Goal: Navigation & Orientation: Find specific page/section

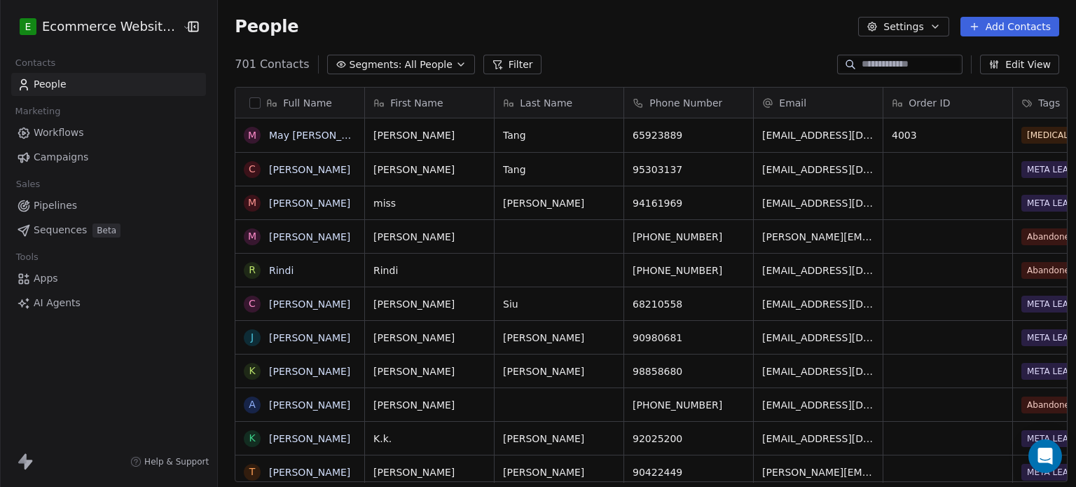
scroll to position [418, 856]
click at [381, 64] on button "Segments: All People" at bounding box center [401, 65] width 148 height 20
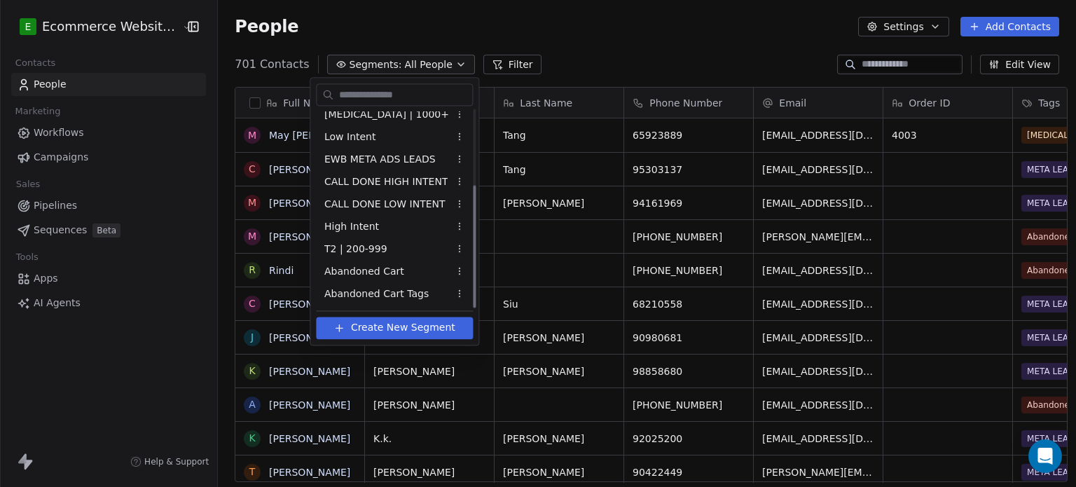
scroll to position [0, 0]
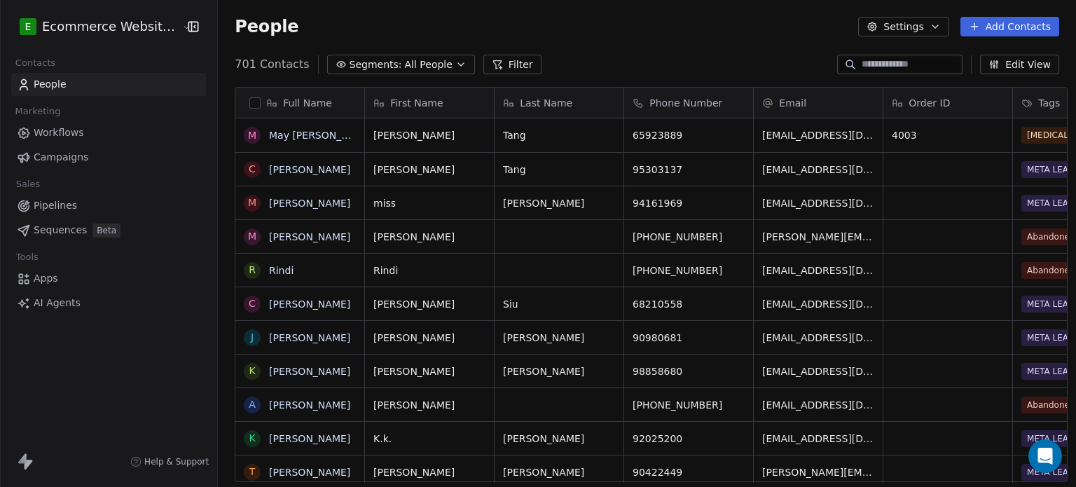
click at [456, 15] on html "E Ecommerce Website Builder Contacts People Marketing Workflows Campaigns Sales…" at bounding box center [538, 243] width 1076 height 487
click at [93, 201] on link "Pipelines" at bounding box center [108, 205] width 195 height 23
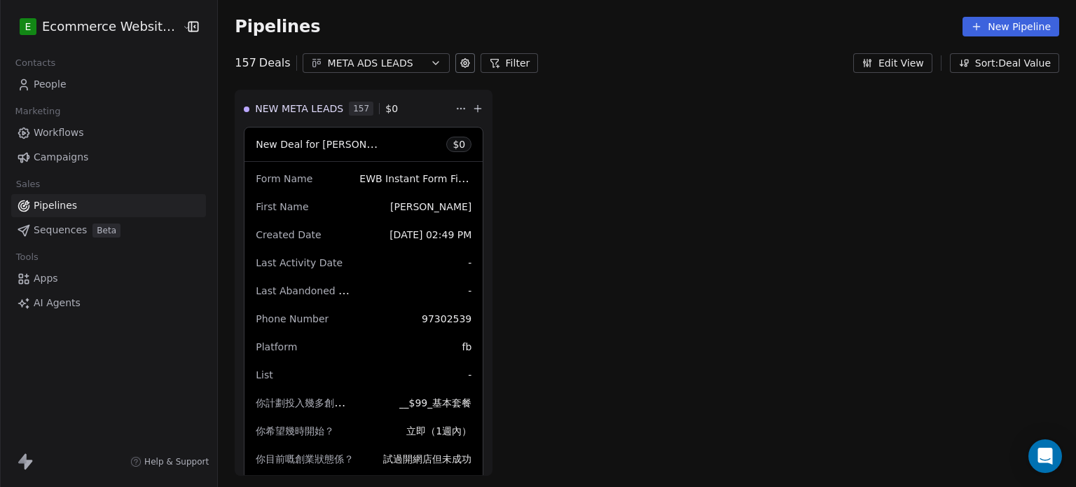
click at [396, 61] on div "META ADS LEADS" at bounding box center [376, 63] width 97 height 15
click at [601, 114] on html "E Ecommerce Website Builder Contacts People Marketing Workflows Campaigns Sales…" at bounding box center [538, 243] width 1076 height 487
click at [993, 62] on button "Sort: Deal Value" at bounding box center [1004, 63] width 109 height 20
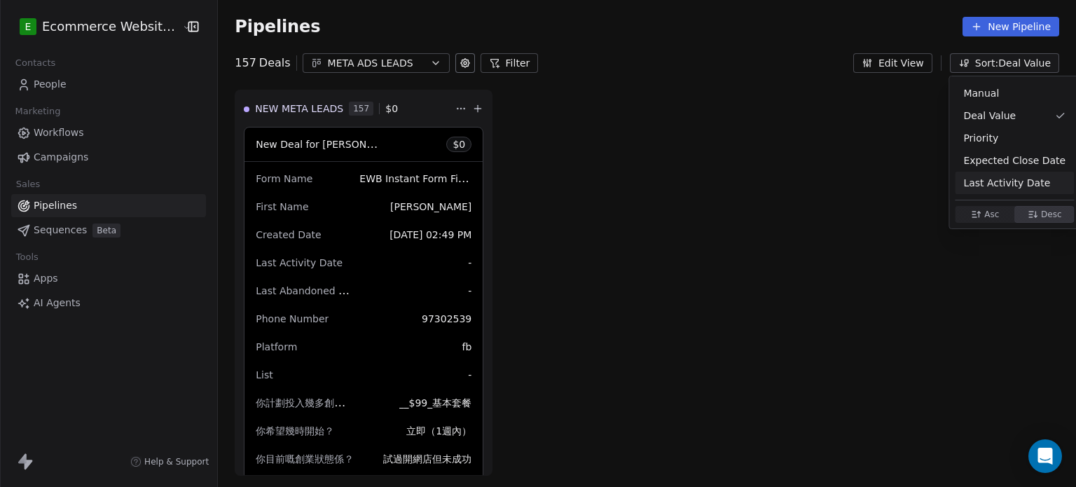
click at [77, 89] on html "E Ecommerce Website Builder Contacts People Marketing Workflows Campaigns Sales…" at bounding box center [538, 243] width 1076 height 487
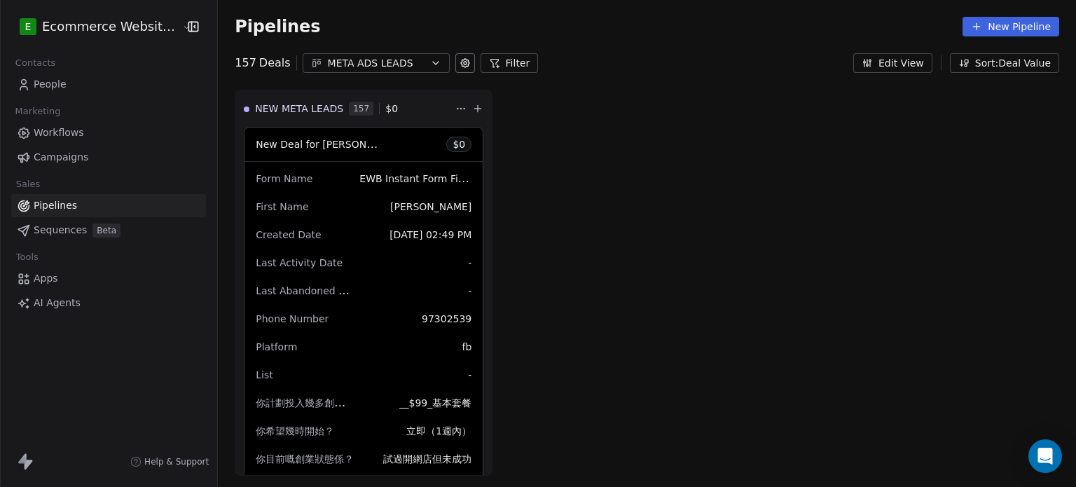
click at [77, 89] on link "People" at bounding box center [108, 84] width 195 height 23
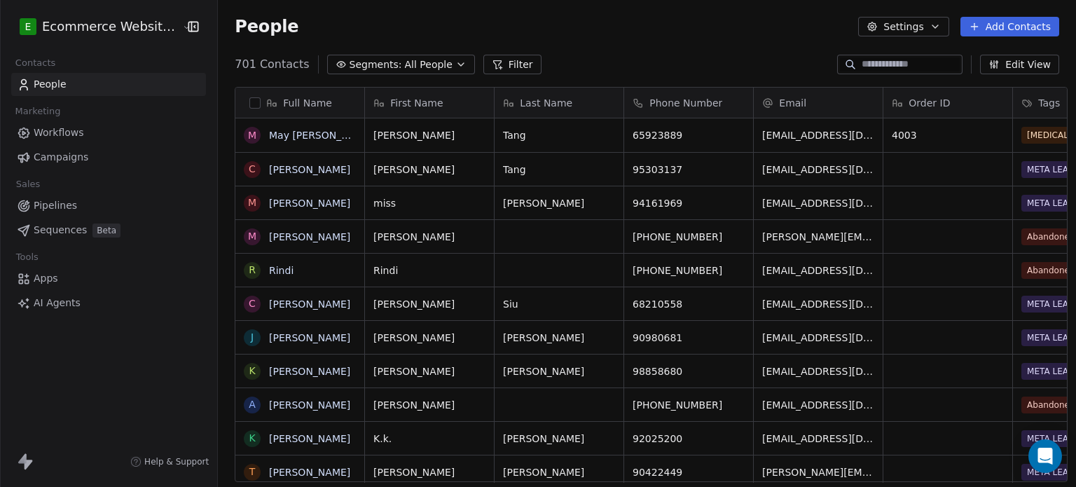
scroll to position [418, 856]
click at [405, 58] on span "All People" at bounding box center [429, 64] width 48 height 15
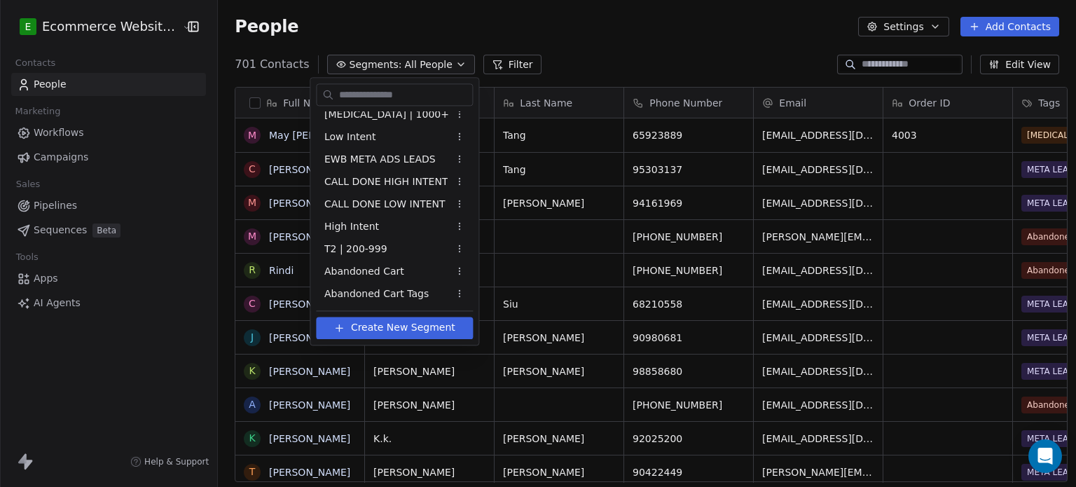
scroll to position [0, 0]
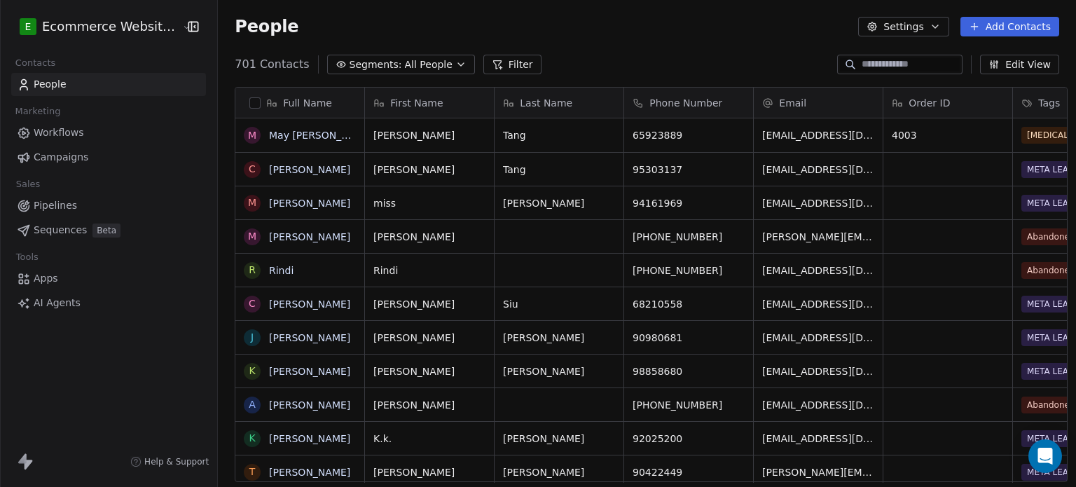
click at [620, 46] on html "E Ecommerce Website Builder Contacts People Marketing Workflows Campaigns Sales…" at bounding box center [538, 243] width 1076 height 487
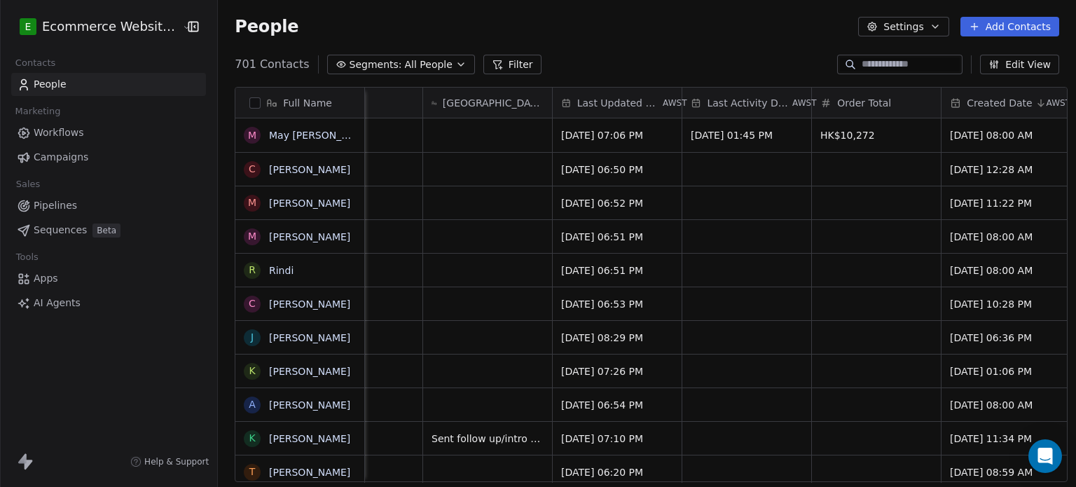
scroll to position [0, 849]
click at [735, 97] on span "Last Activity Date" at bounding box center [748, 103] width 83 height 14
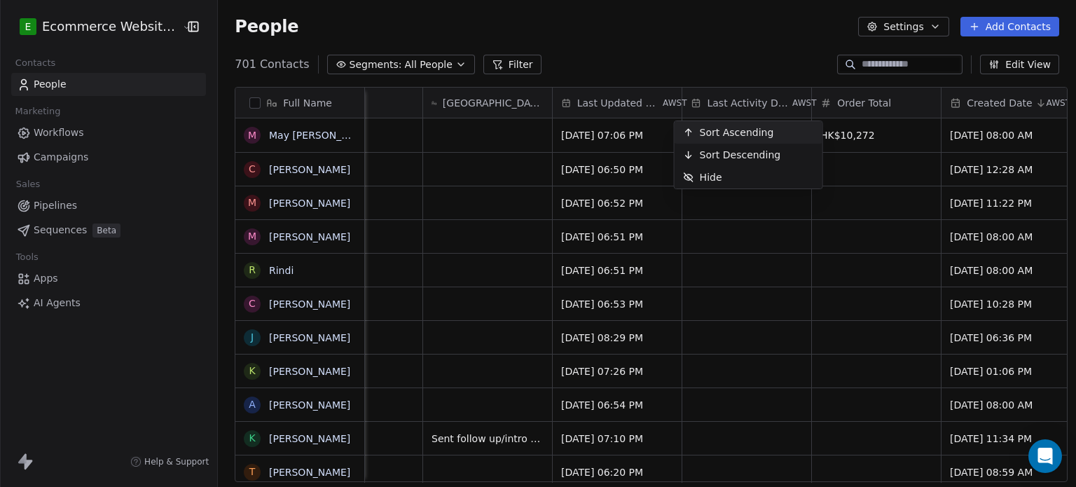
click at [723, 62] on html "E Ecommerce Website Builder Contacts People Marketing Workflows Campaigns Sales…" at bounding box center [538, 243] width 1076 height 487
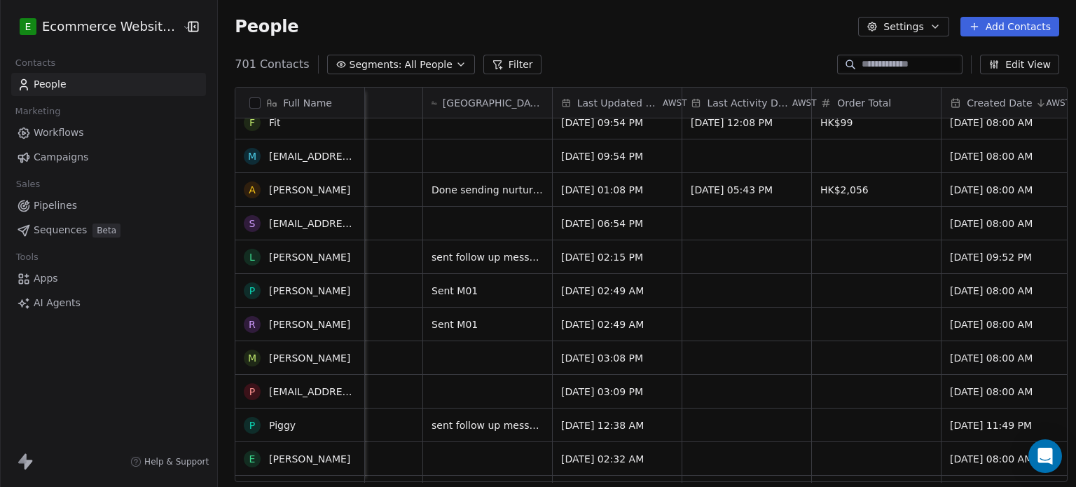
scroll to position [0, 0]
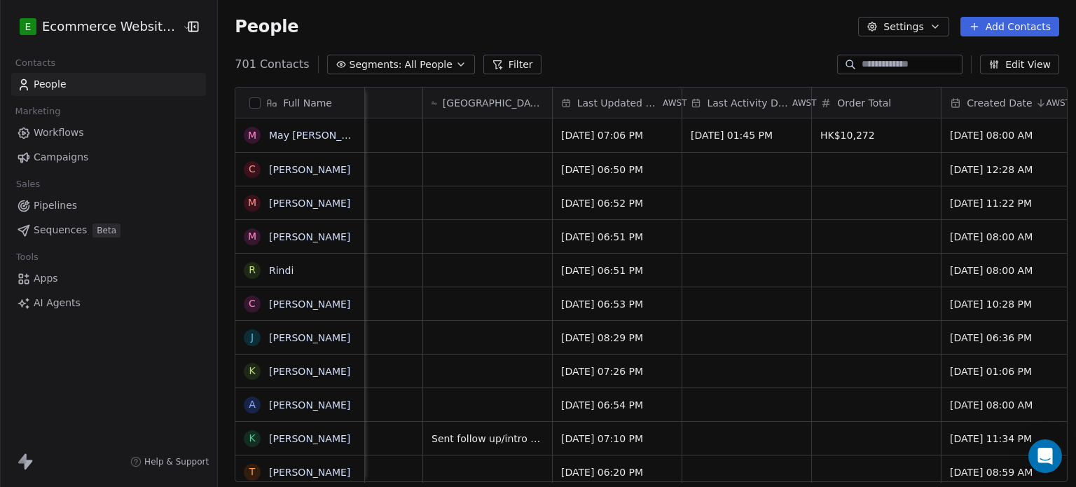
click at [364, 66] on span "Segments:" at bounding box center [376, 64] width 53 height 15
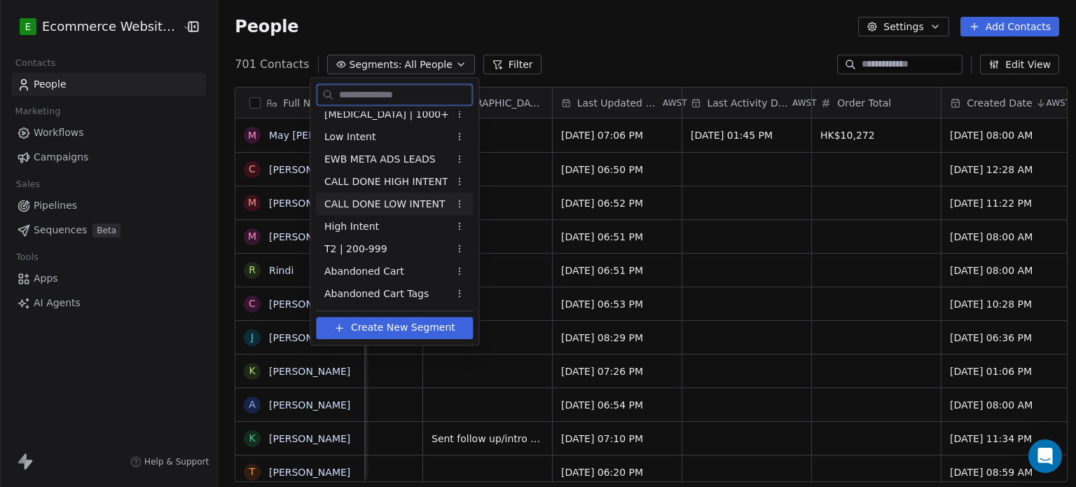
scroll to position [120, 0]
click at [57, 230] on html "E Ecommerce Website Builder Contacts People Marketing Workflows Campaigns Sales…" at bounding box center [538, 243] width 1076 height 487
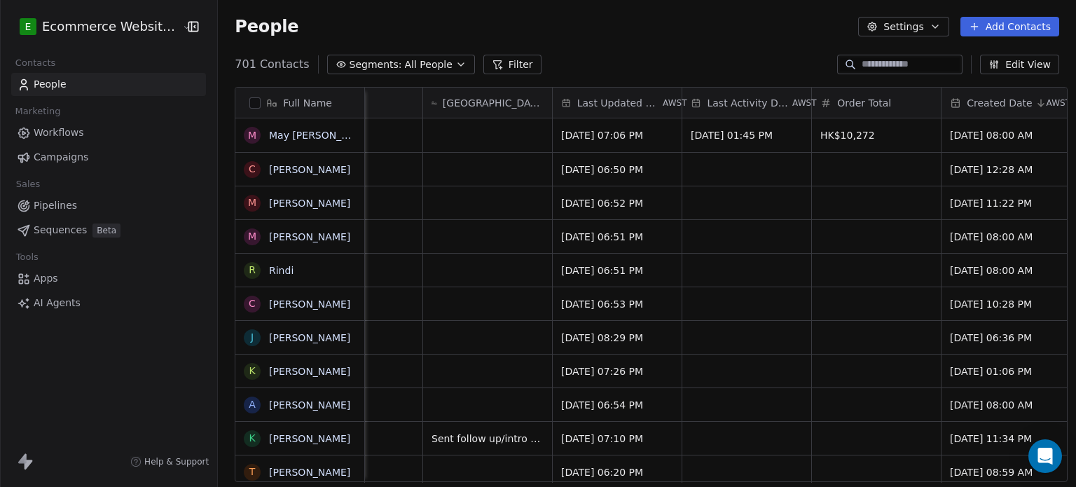
click at [57, 230] on span "Sequences" at bounding box center [60, 230] width 53 height 15
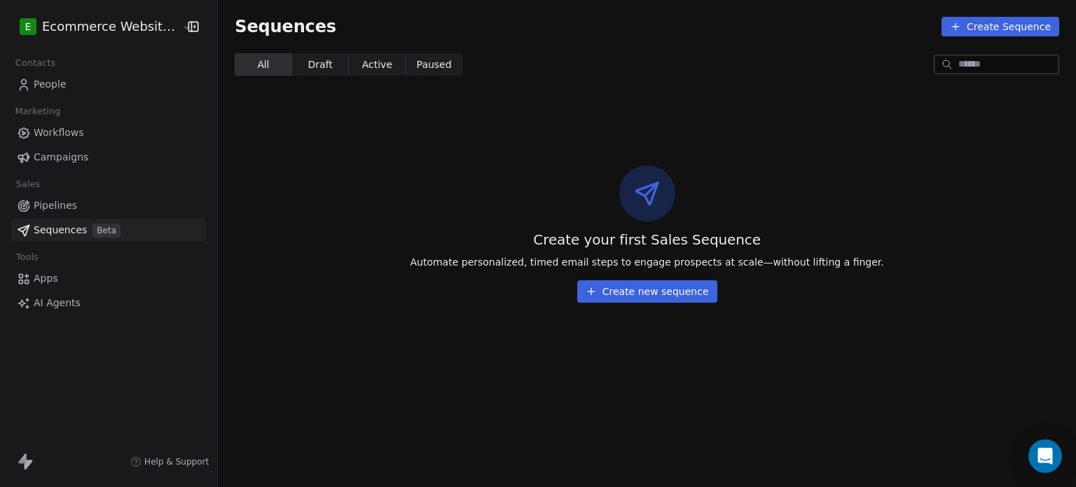
click at [67, 139] on span "Workflows" at bounding box center [59, 132] width 50 height 15
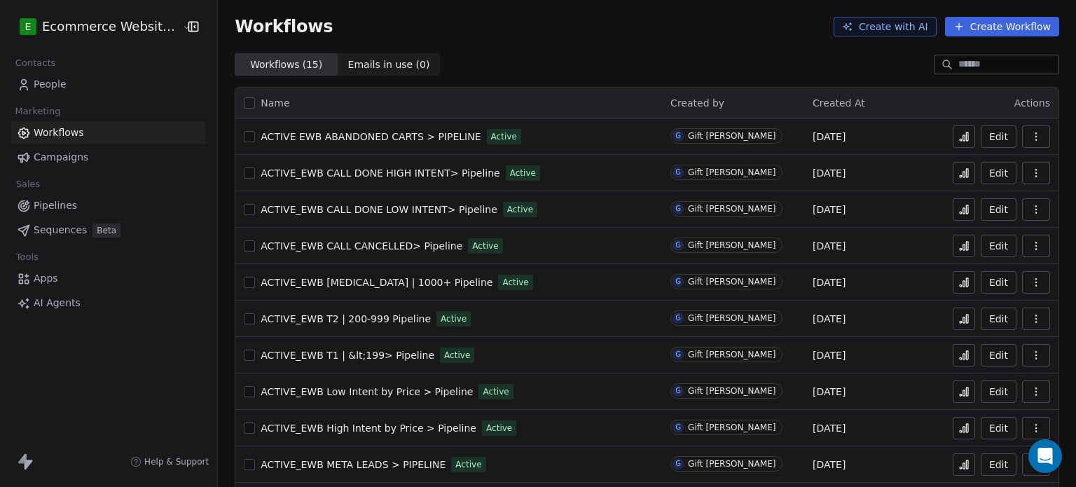
click at [54, 155] on span "Campaigns" at bounding box center [61, 157] width 55 height 15
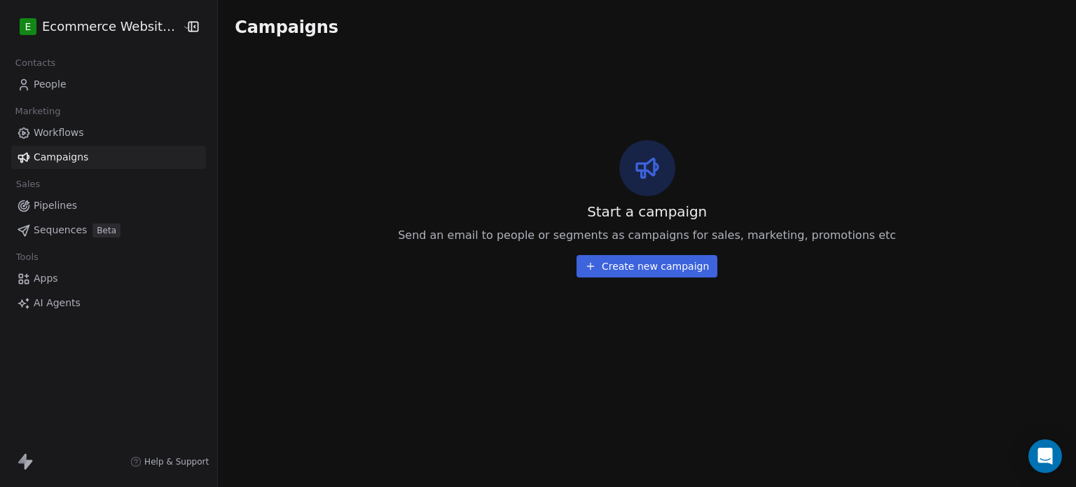
click at [53, 93] on link "People" at bounding box center [108, 84] width 195 height 23
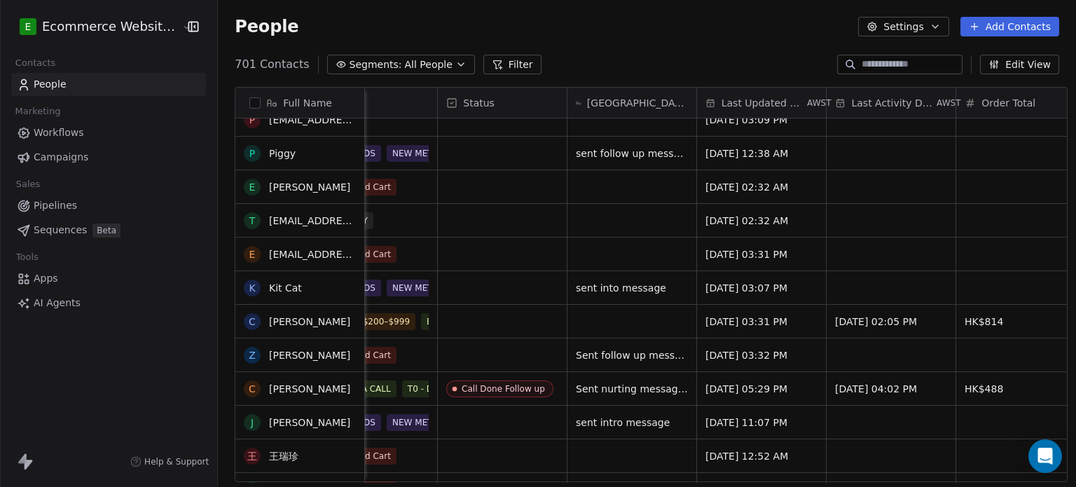
scroll to position [880, 0]
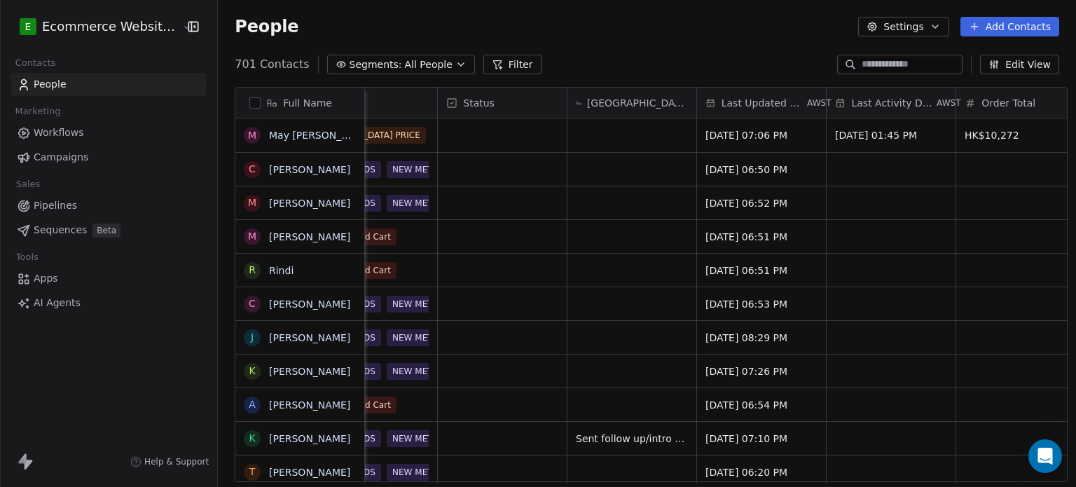
click at [629, 96] on span "[GEOGRAPHIC_DATA] Status/Many Contacts" at bounding box center [637, 103] width 101 height 14
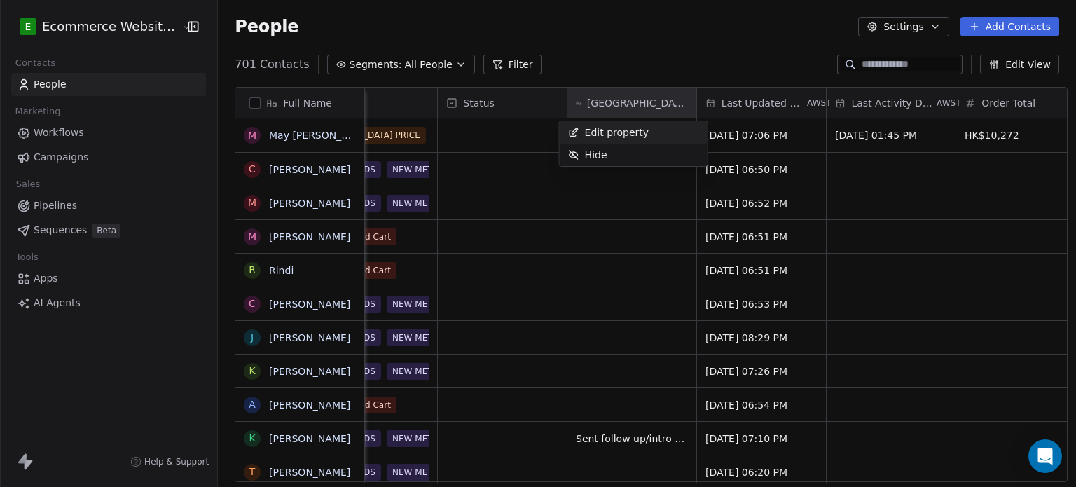
click at [628, 130] on span "Edit property" at bounding box center [617, 132] width 64 height 14
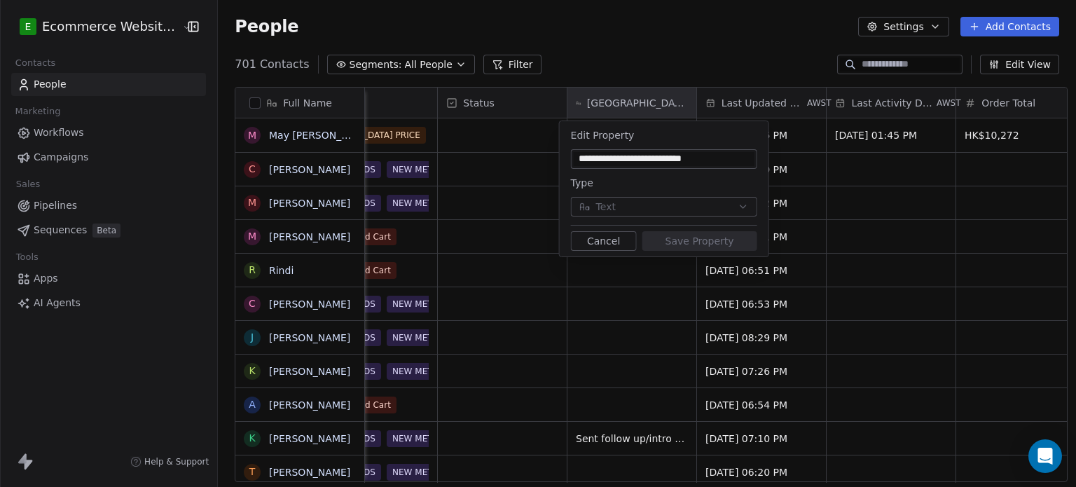
click at [613, 237] on button "Cancel" at bounding box center [604, 241] width 66 height 20
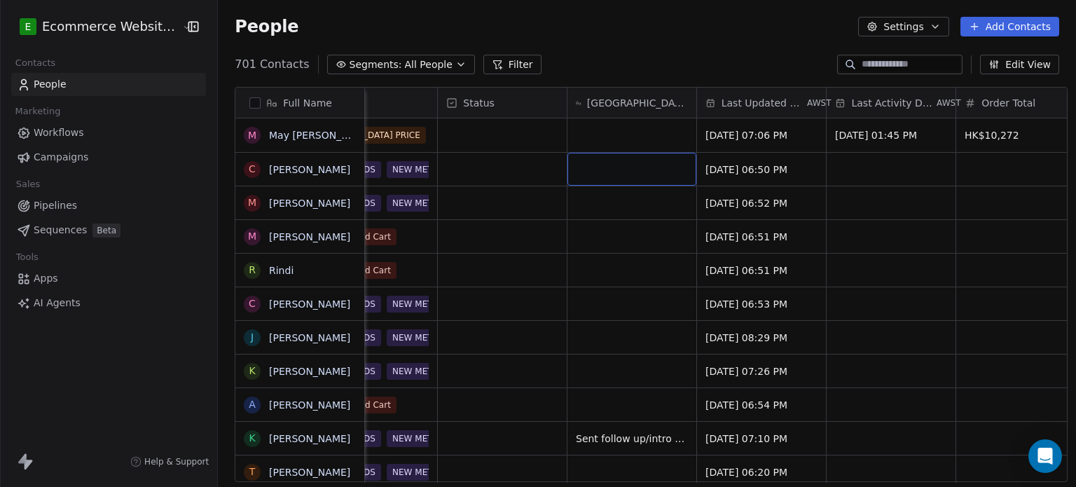
click at [597, 153] on div "grid" at bounding box center [632, 169] width 129 height 33
click at [413, 57] on span "All People" at bounding box center [429, 64] width 48 height 15
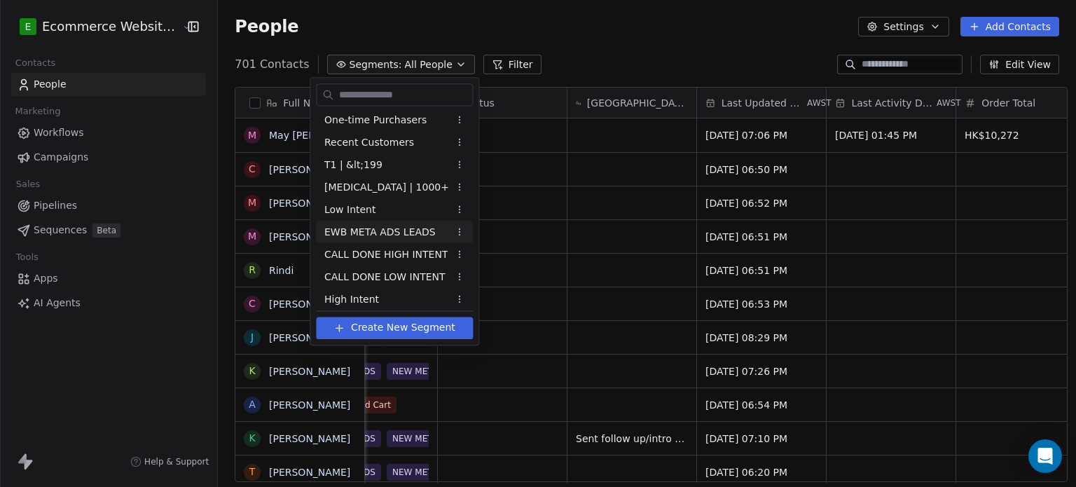
click at [405, 223] on div "EWB META ADS LEADS" at bounding box center [394, 232] width 157 height 22
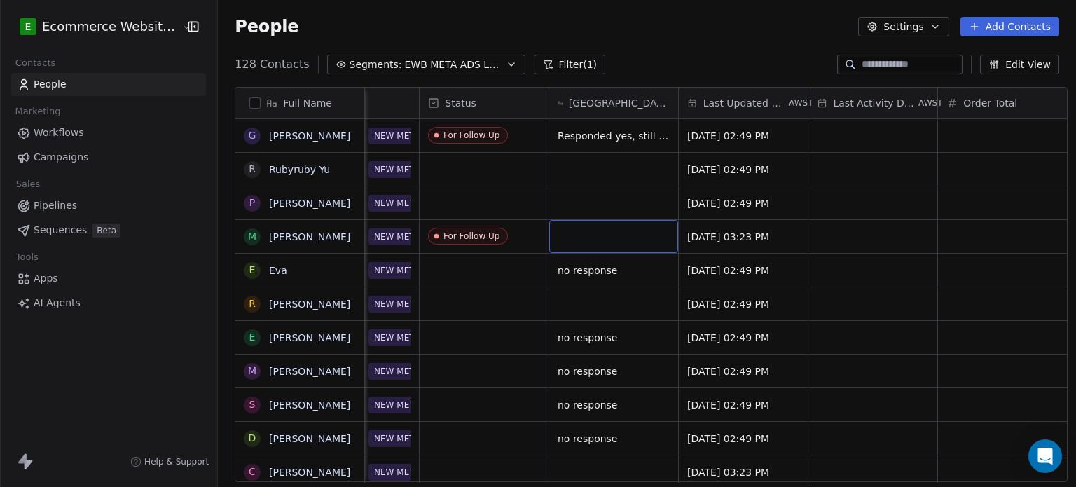
drag, startPoint x: 577, startPoint y: 221, endPoint x: 580, endPoint y: 190, distance: 31.7
drag, startPoint x: 580, startPoint y: 190, endPoint x: 582, endPoint y: 158, distance: 31.6
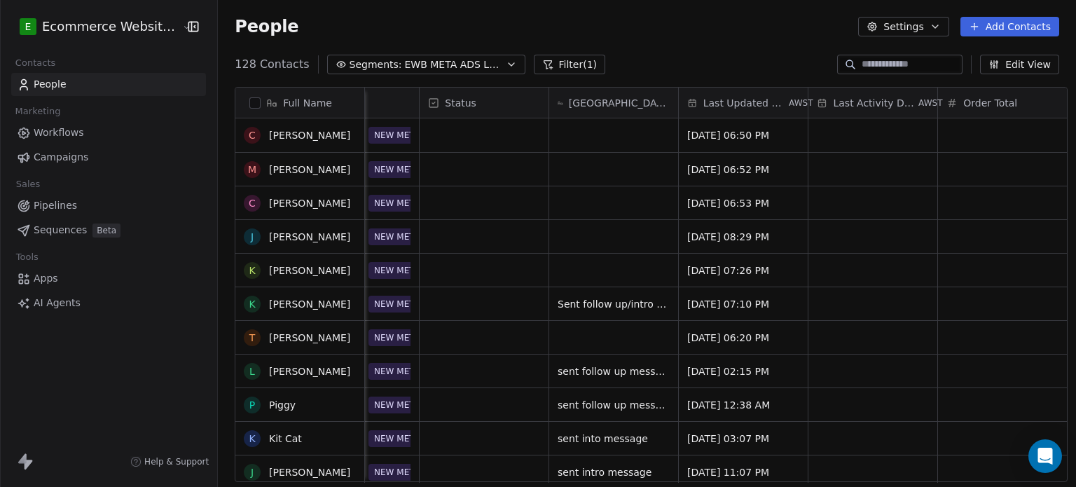
scroll to position [100, 0]
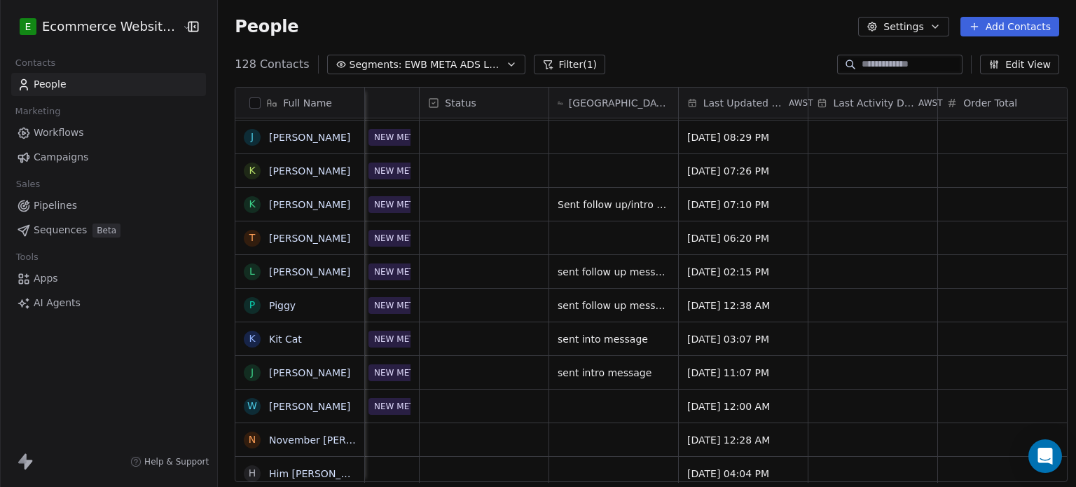
click at [1001, 71] on button "Edit View" at bounding box center [1019, 65] width 79 height 20
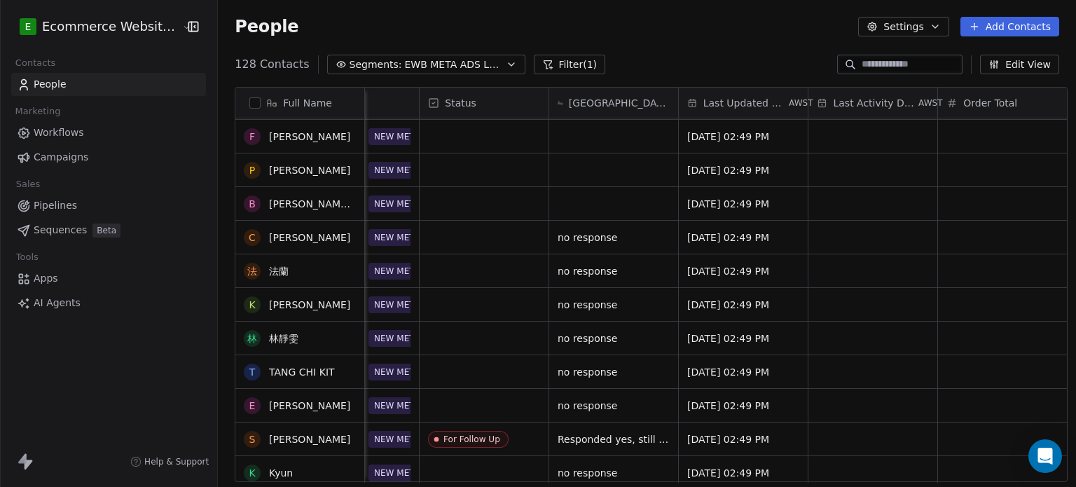
scroll to position [1850, 0]
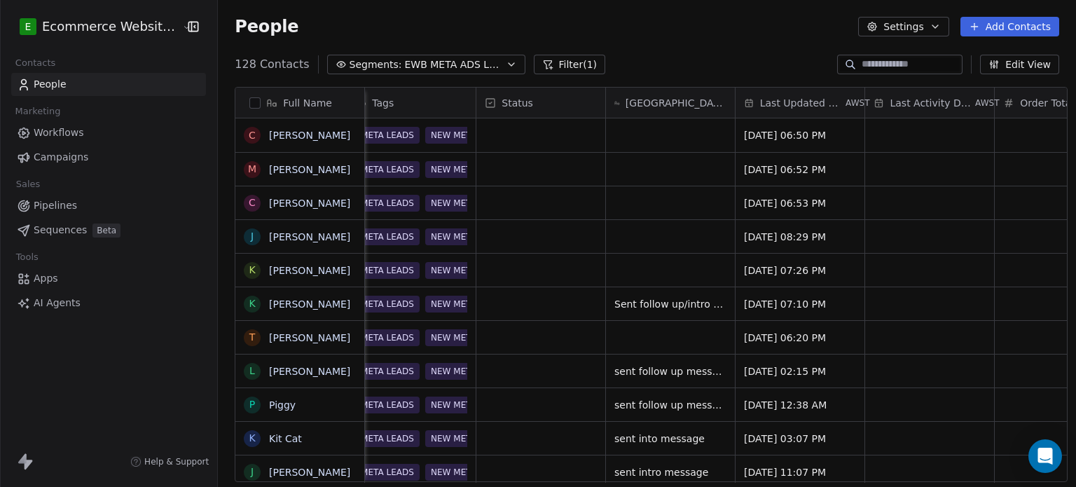
scroll to position [0, 666]
